Goal: Task Accomplishment & Management: Manage account settings

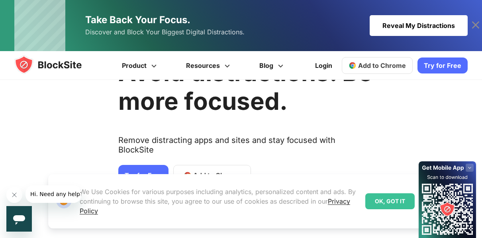
scroll to position [51, 0]
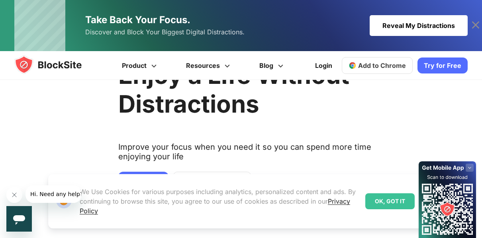
click at [378, 69] on link "Add to Chrome" at bounding box center [377, 65] width 71 height 17
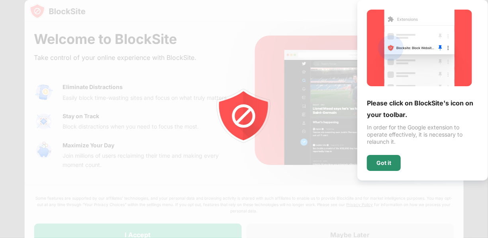
click at [387, 160] on div "Got it" at bounding box center [384, 162] width 15 height 6
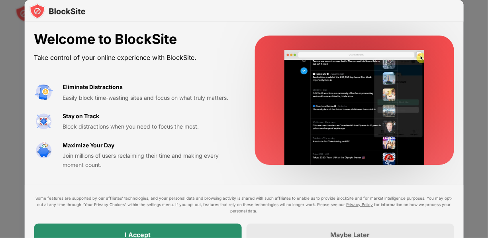
click at [162, 231] on div "I Accept" at bounding box center [138, 234] width 208 height 22
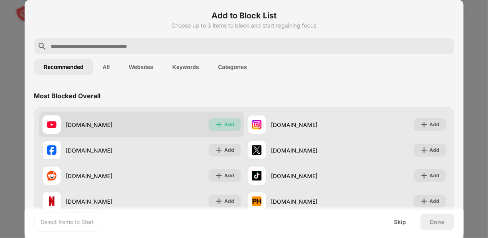
click at [227, 123] on div "Add" at bounding box center [230, 124] width 10 height 8
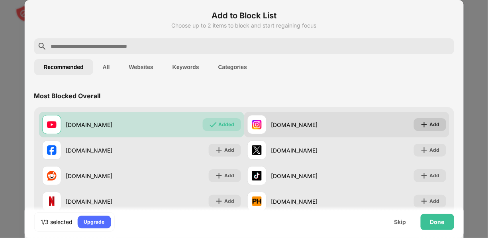
click at [432, 127] on div "Add" at bounding box center [435, 124] width 10 height 8
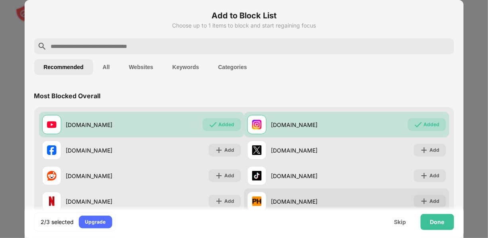
scroll to position [0, 0]
click at [420, 196] on img at bounding box center [424, 200] width 8 height 8
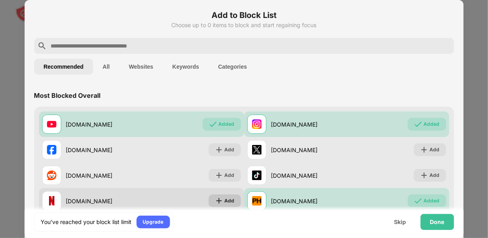
click at [220, 199] on img at bounding box center [219, 200] width 8 height 8
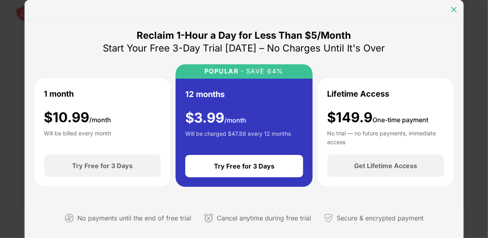
click at [452, 8] on img at bounding box center [454, 10] width 8 height 8
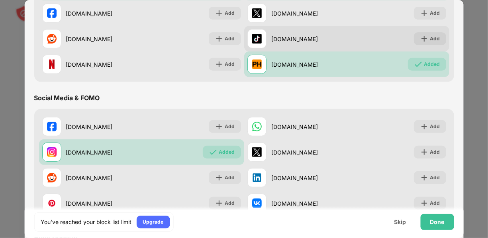
scroll to position [137, 0]
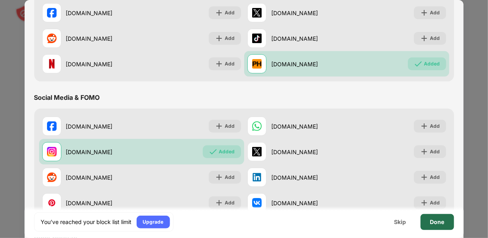
click at [431, 218] on div "Done" at bounding box center [437, 222] width 33 height 16
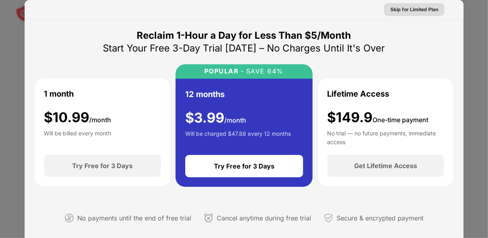
click at [422, 11] on div "Skip for Limited Plan" at bounding box center [415, 10] width 48 height 8
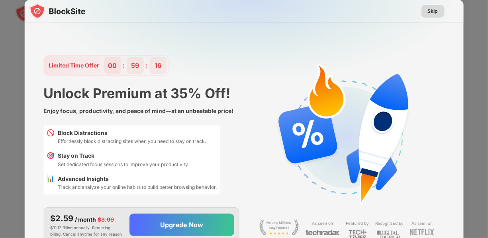
click at [432, 14] on div "Skip" at bounding box center [433, 11] width 10 height 8
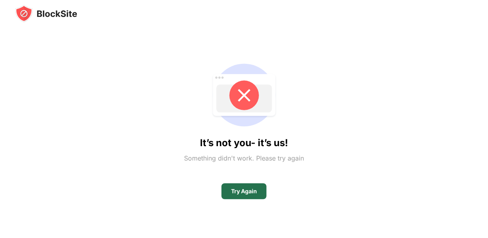
click at [255, 192] on div "Try Again" at bounding box center [244, 191] width 26 height 6
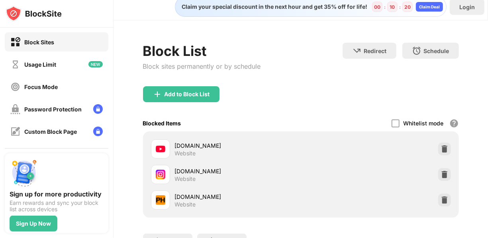
scroll to position [77, 0]
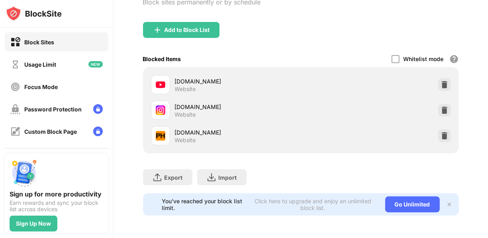
click at [418, 28] on div "Add to Block List" at bounding box center [301, 36] width 316 height 29
drag, startPoint x: 411, startPoint y: 20, endPoint x: 364, endPoint y: -12, distance: 56.8
click at [364, 0] on html "Block Sites Usage Limit Focus Mode Password Protection Custom Block Page Settin…" at bounding box center [244, 119] width 488 height 238
